Goal: Use online tool/utility: Utilize a website feature to perform a specific function

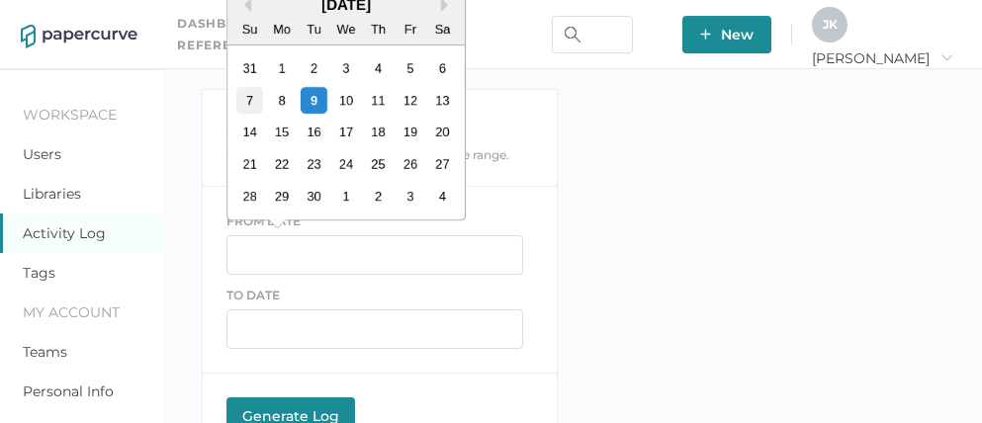
click at [246, 101] on div "7" at bounding box center [249, 100] width 27 height 27
type input "[DATE]"
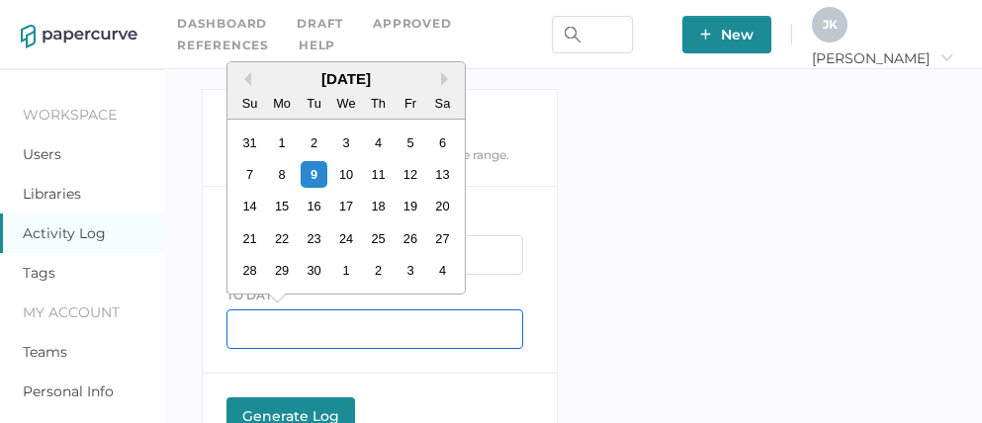
click at [296, 328] on input "text" at bounding box center [374, 329] width 297 height 40
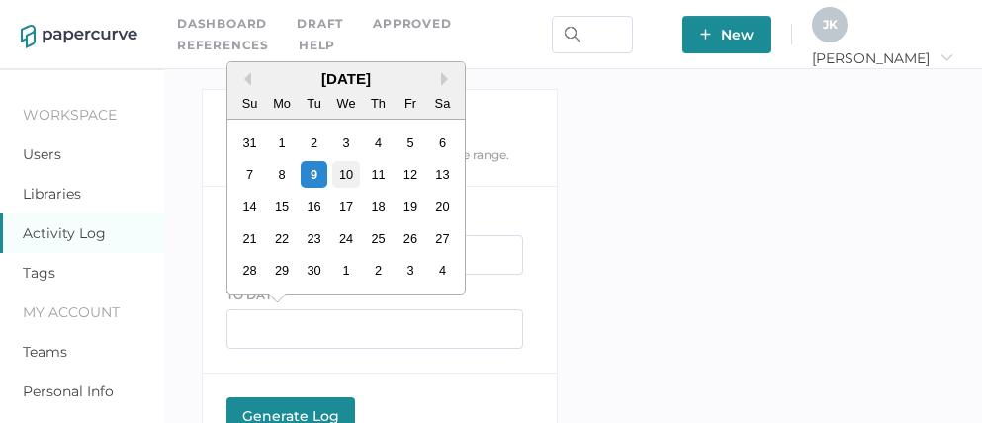
click at [345, 171] on div "10" at bounding box center [345, 174] width 27 height 27
type input "[DATE]"
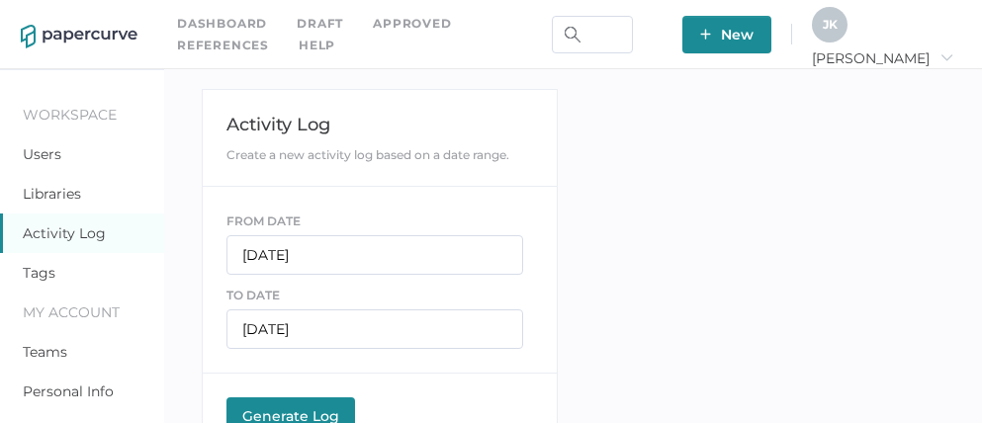
click at [300, 408] on div "Generate Log" at bounding box center [290, 416] width 109 height 18
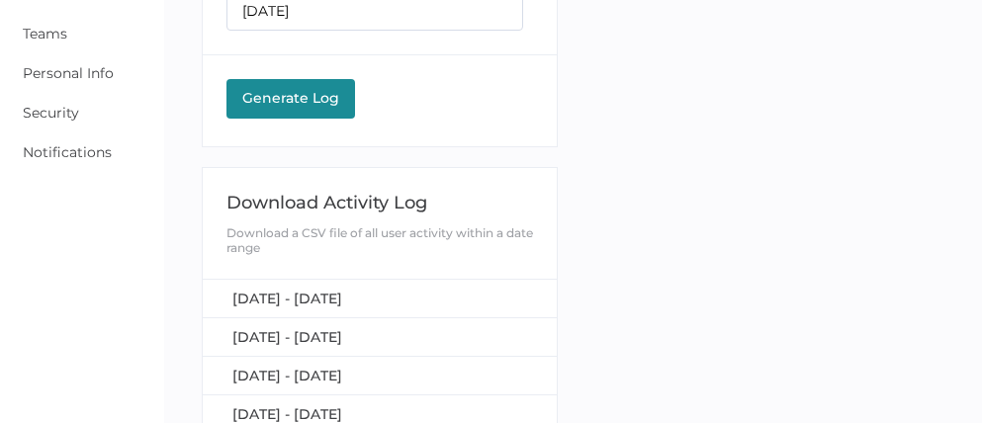
scroll to position [319, 0]
click at [342, 289] on span "[DATE] - [DATE]" at bounding box center [287, 298] width 110 height 18
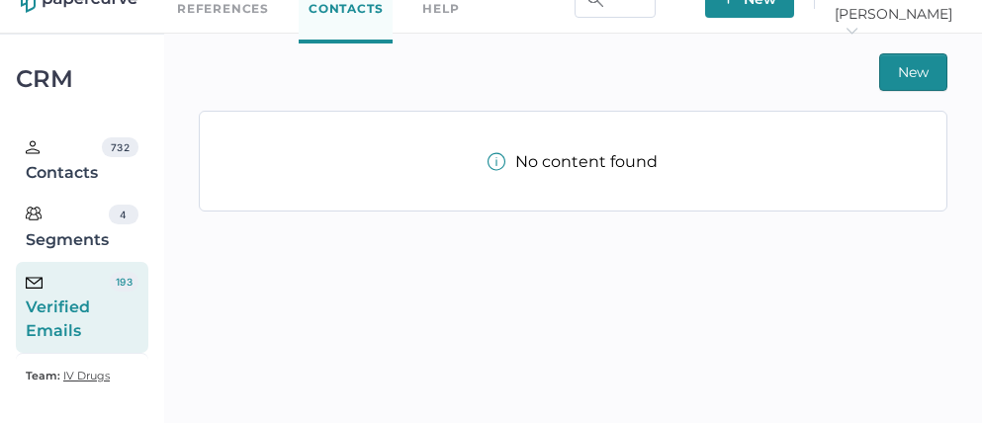
scroll to position [45, 0]
